Goal: Task Accomplishment & Management: Manage account settings

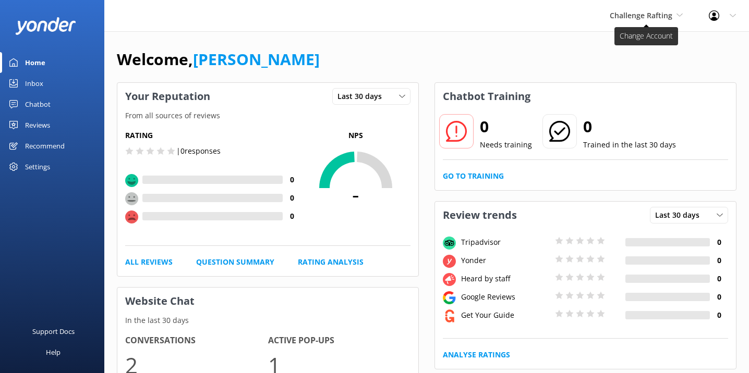
click at [662, 20] on span "Challenge Rafting" at bounding box center [640, 15] width 63 height 10
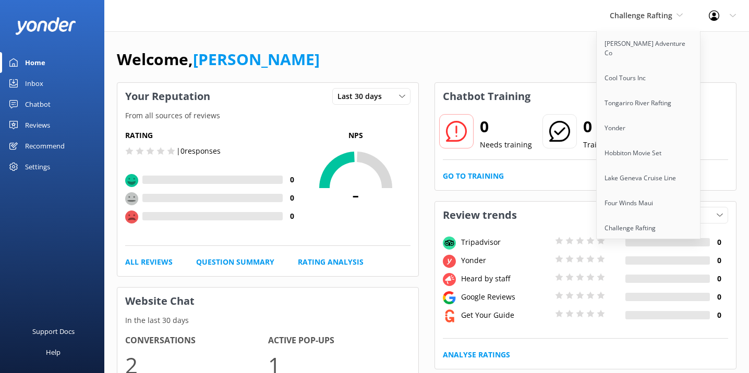
click at [645, 41] on link "[PERSON_NAME] Adventure Co" at bounding box center [648, 48] width 104 height 34
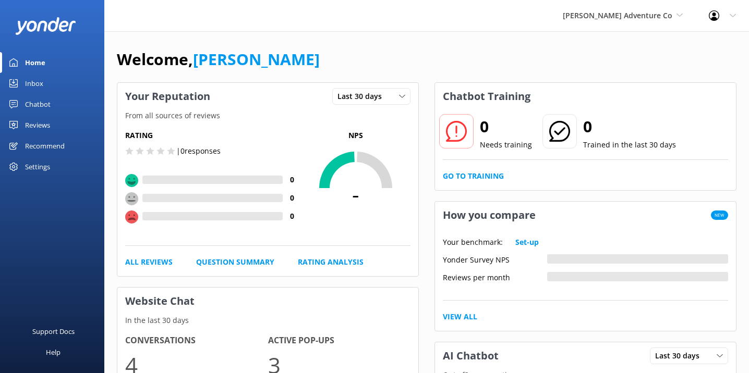
click at [38, 106] on div "Chatbot" at bounding box center [38, 104] width 26 height 21
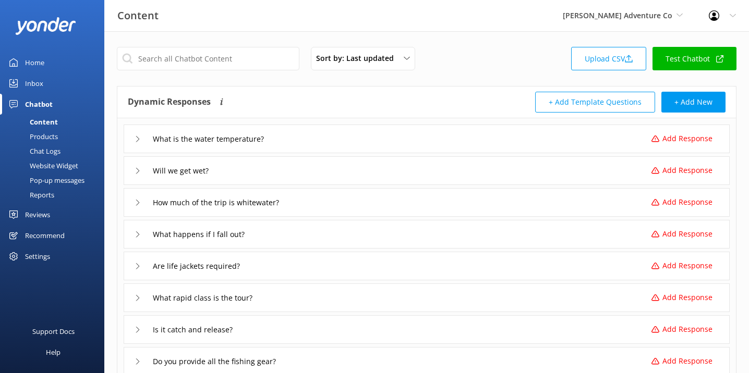
click at [59, 180] on div "Pop-up messages" at bounding box center [45, 180] width 78 height 15
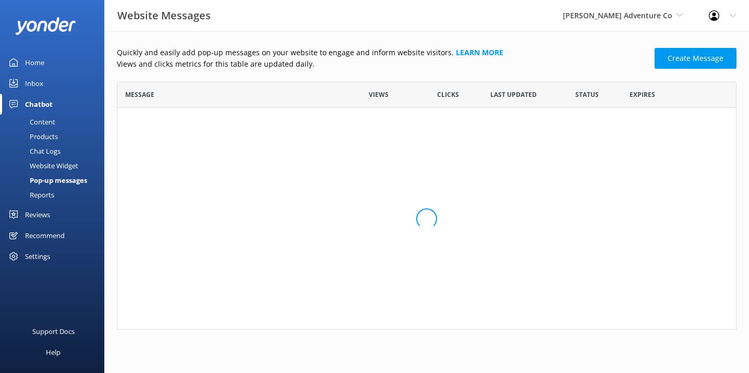
scroll to position [160, 619]
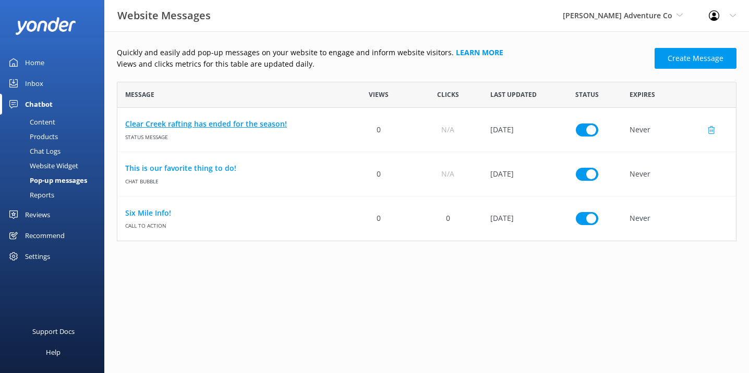
click at [224, 121] on link "Clear Creek rafting has ended for the season!" at bounding box center [230, 123] width 211 height 11
